Goal: Task Accomplishment & Management: Manage account settings

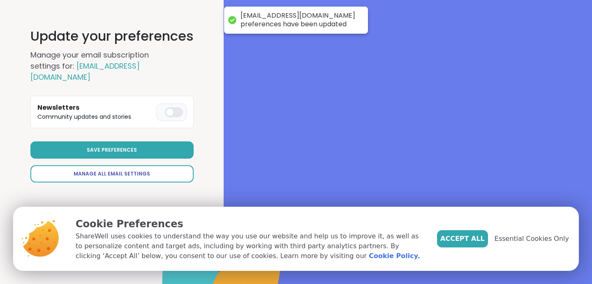
click at [119, 171] on span "Manage All Email Settings" at bounding box center [112, 173] width 77 height 7
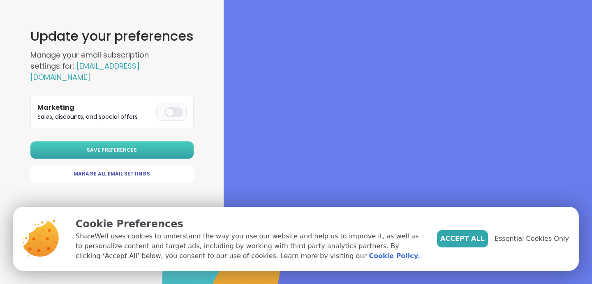
click at [116, 147] on span "Save Preferences" at bounding box center [112, 149] width 50 height 7
